Goal: Transaction & Acquisition: Purchase product/service

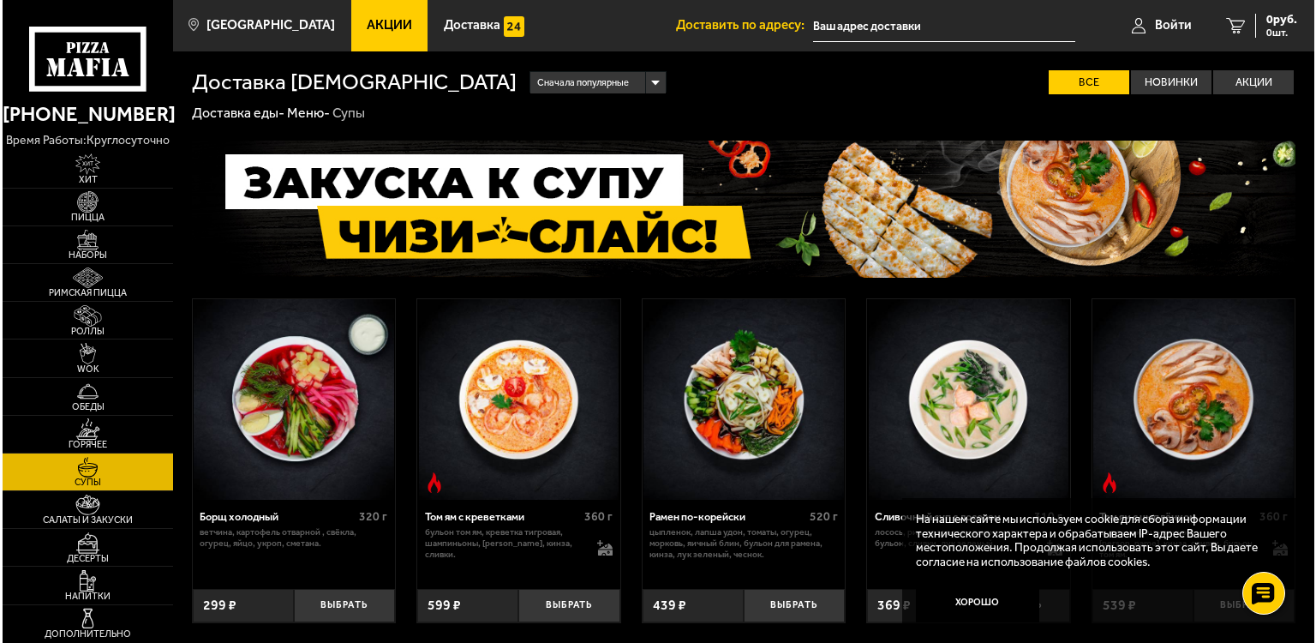
scroll to position [338, 0]
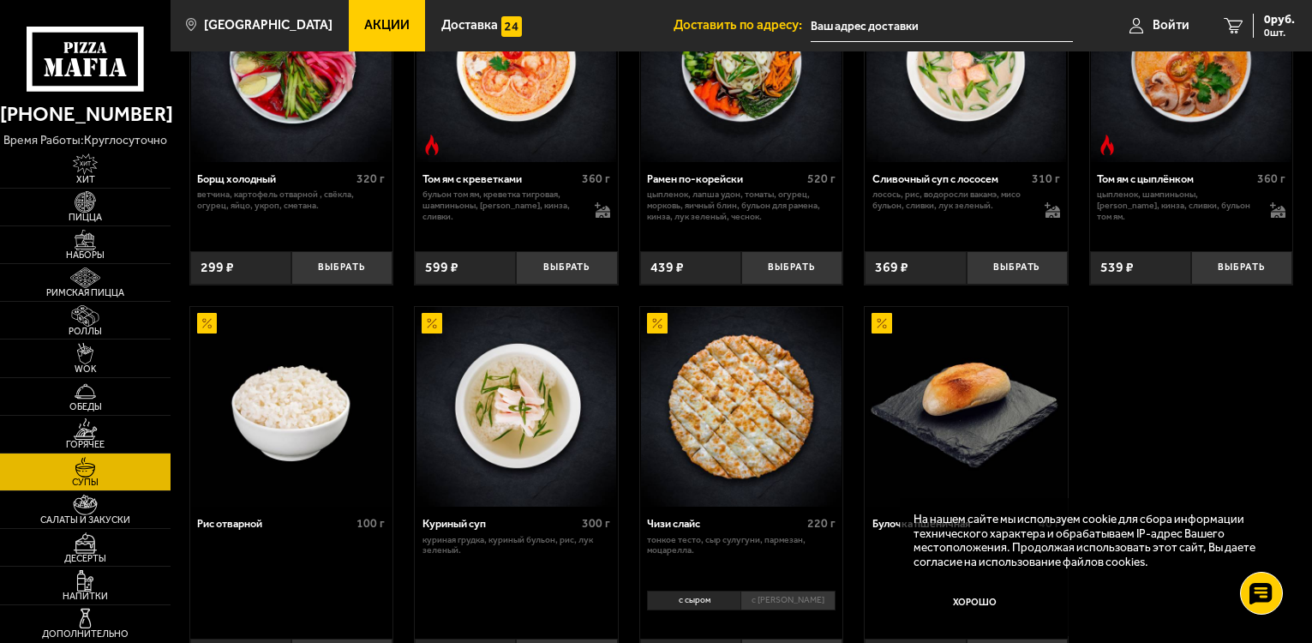
click at [673, 470] on img at bounding box center [741, 407] width 201 height 201
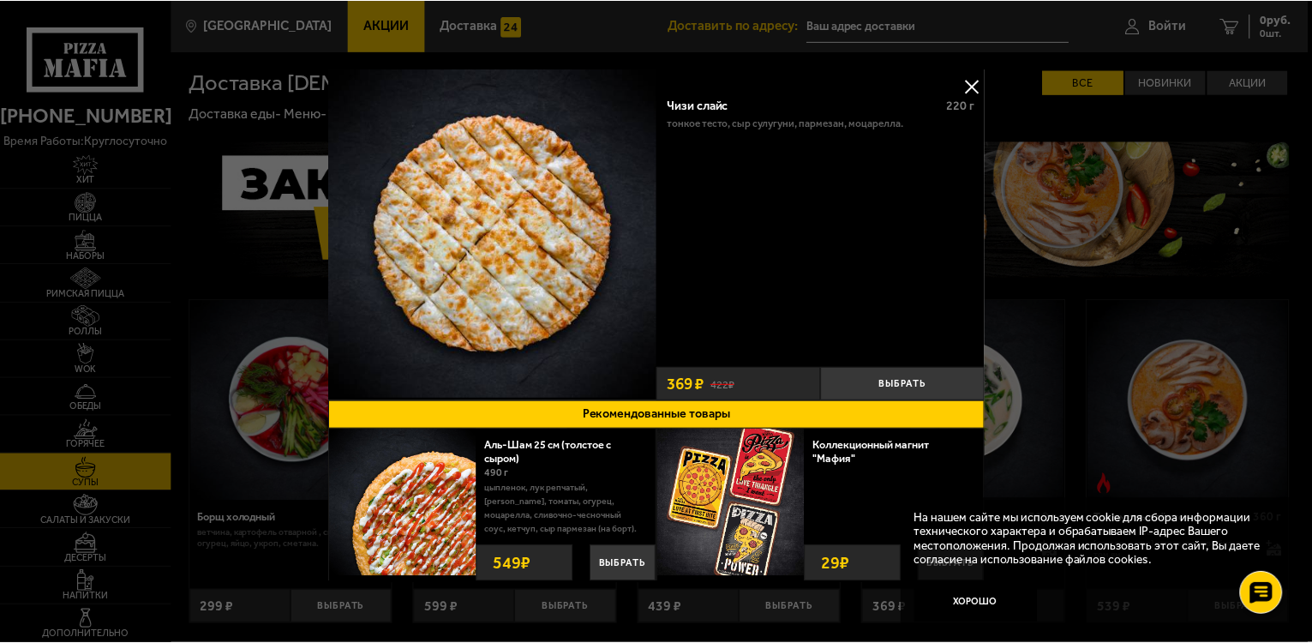
scroll to position [525, 0]
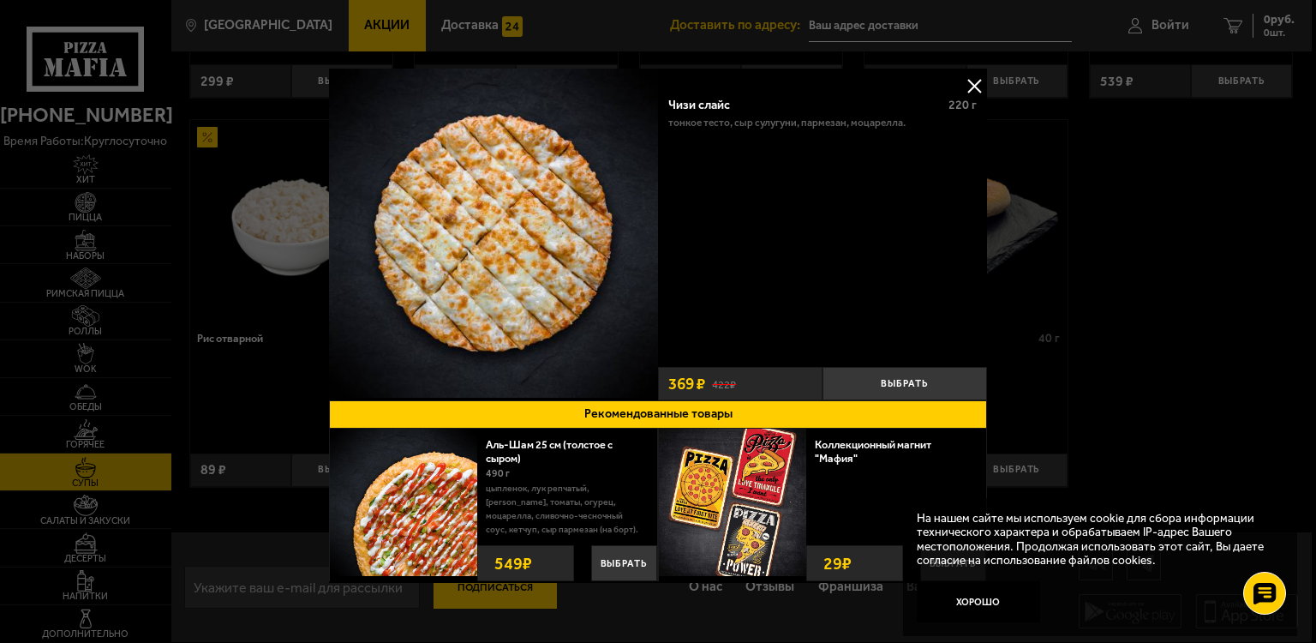
click at [276, 302] on div at bounding box center [658, 321] width 1316 height 643
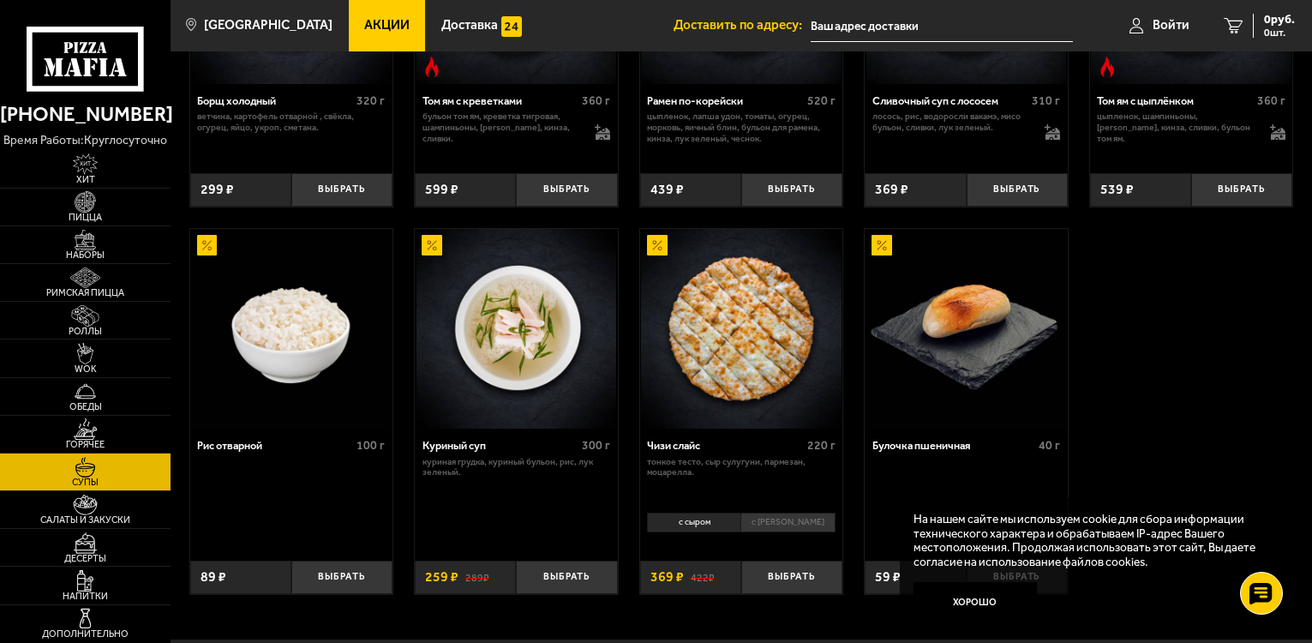
scroll to position [525, 0]
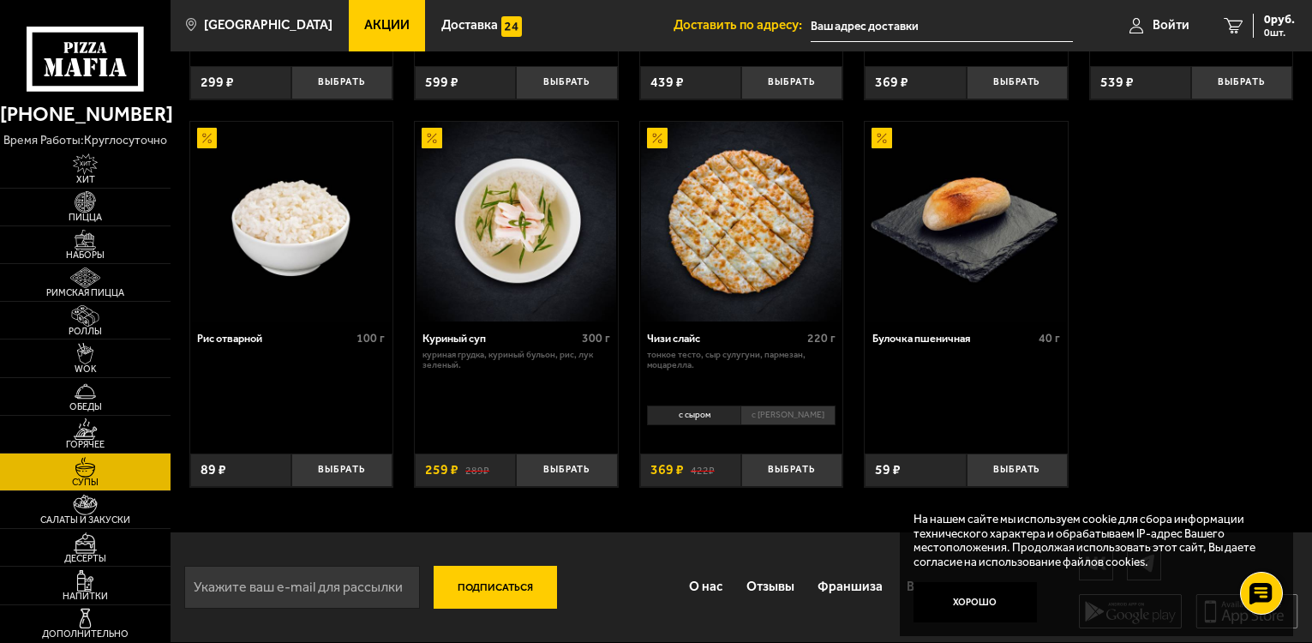
click at [977, 22] on input "text" at bounding box center [942, 26] width 262 height 32
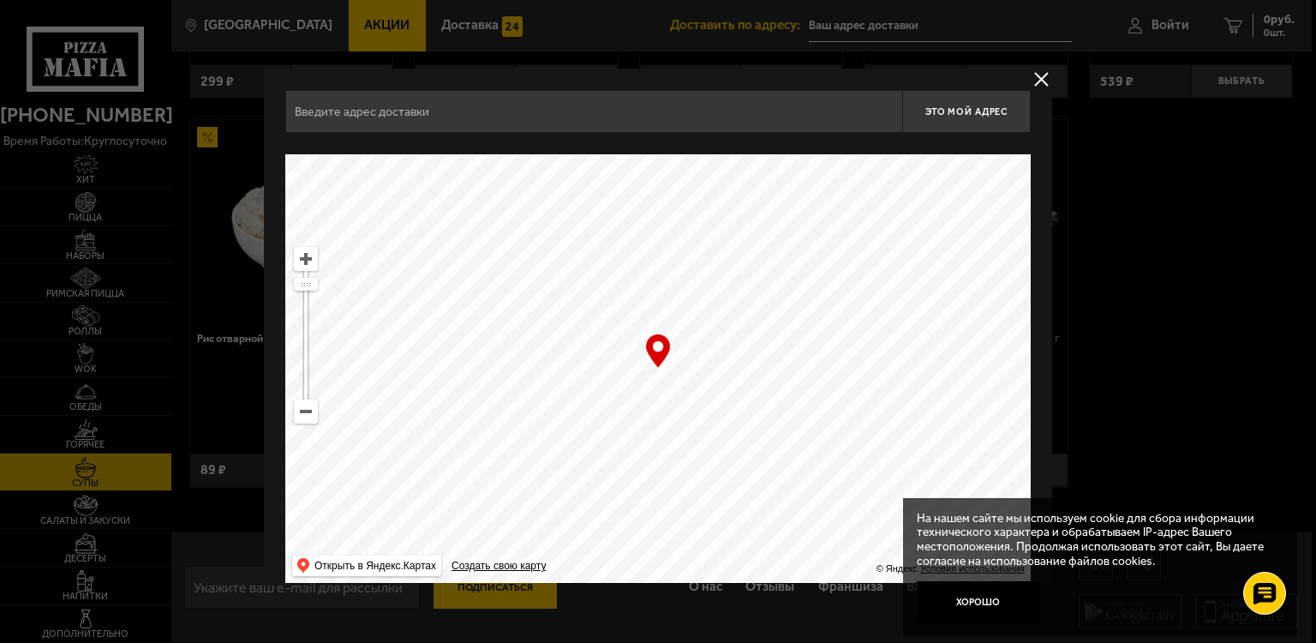
click at [513, 583] on div at bounding box center [658, 321] width 1316 height 643
